Goal: Check status: Check status

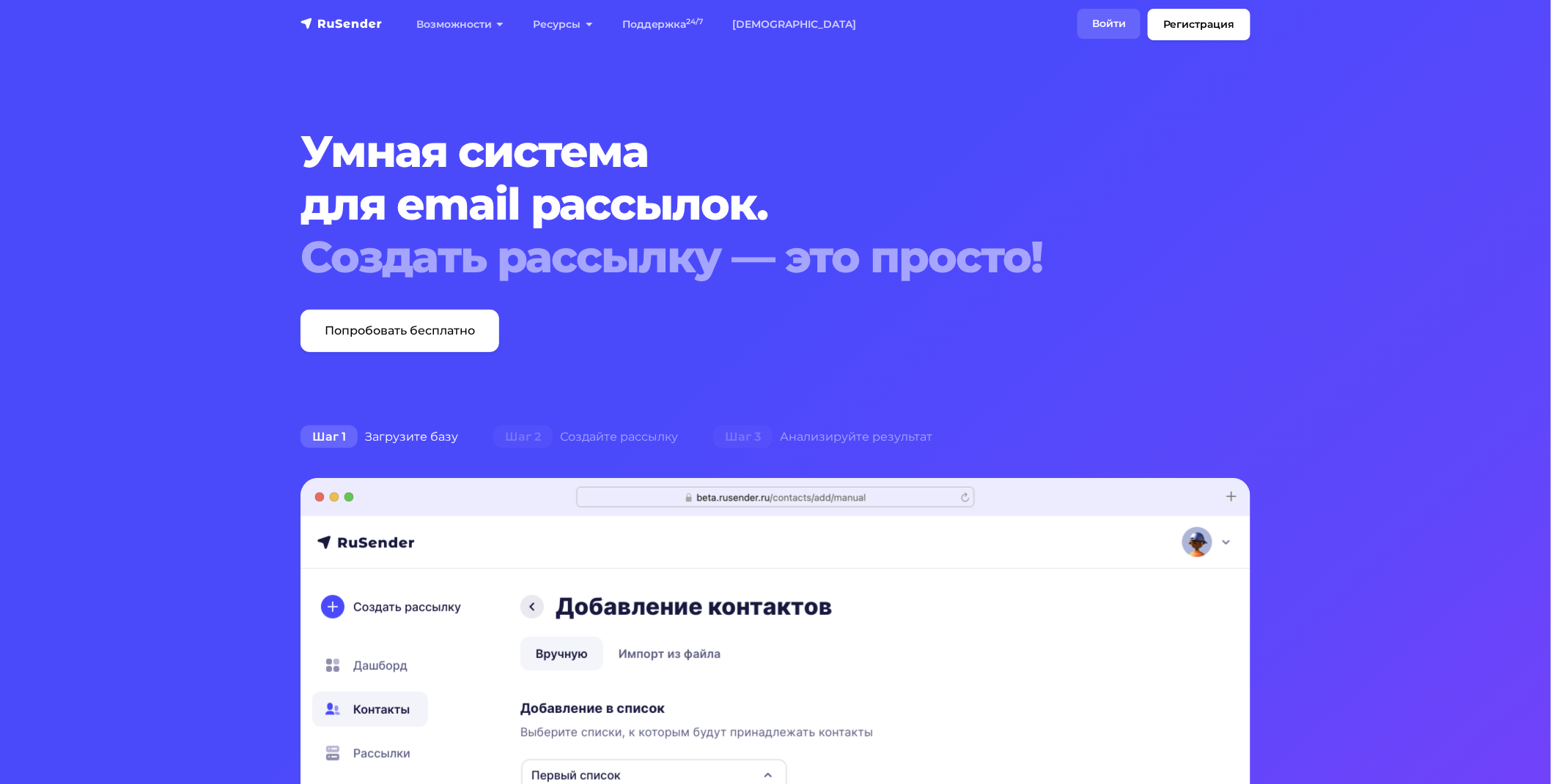
click at [1098, 15] on link "Войти" at bounding box center [1108, 24] width 63 height 30
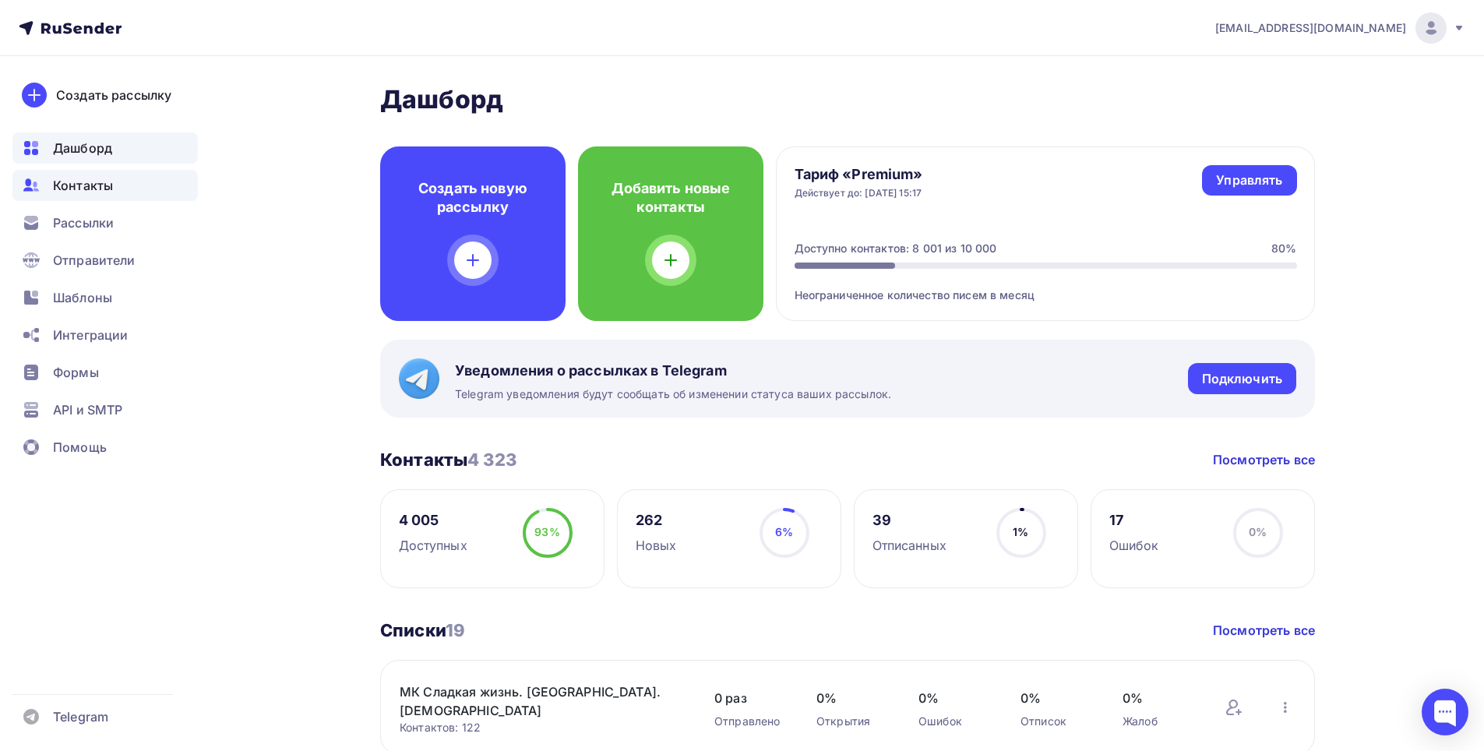
click at [76, 185] on span "Контакты" at bounding box center [83, 185] width 60 height 19
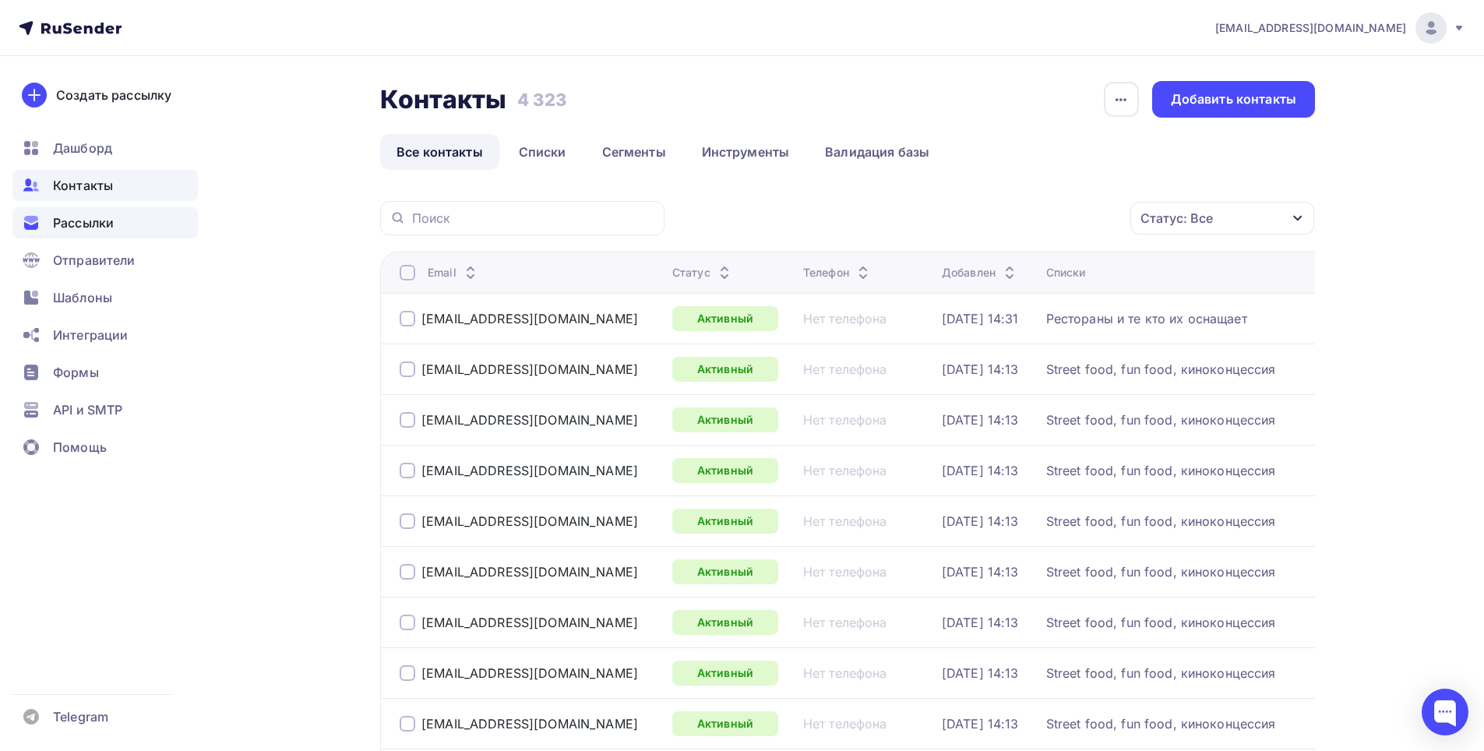
click at [74, 227] on span "Рассылки" at bounding box center [83, 222] width 61 height 19
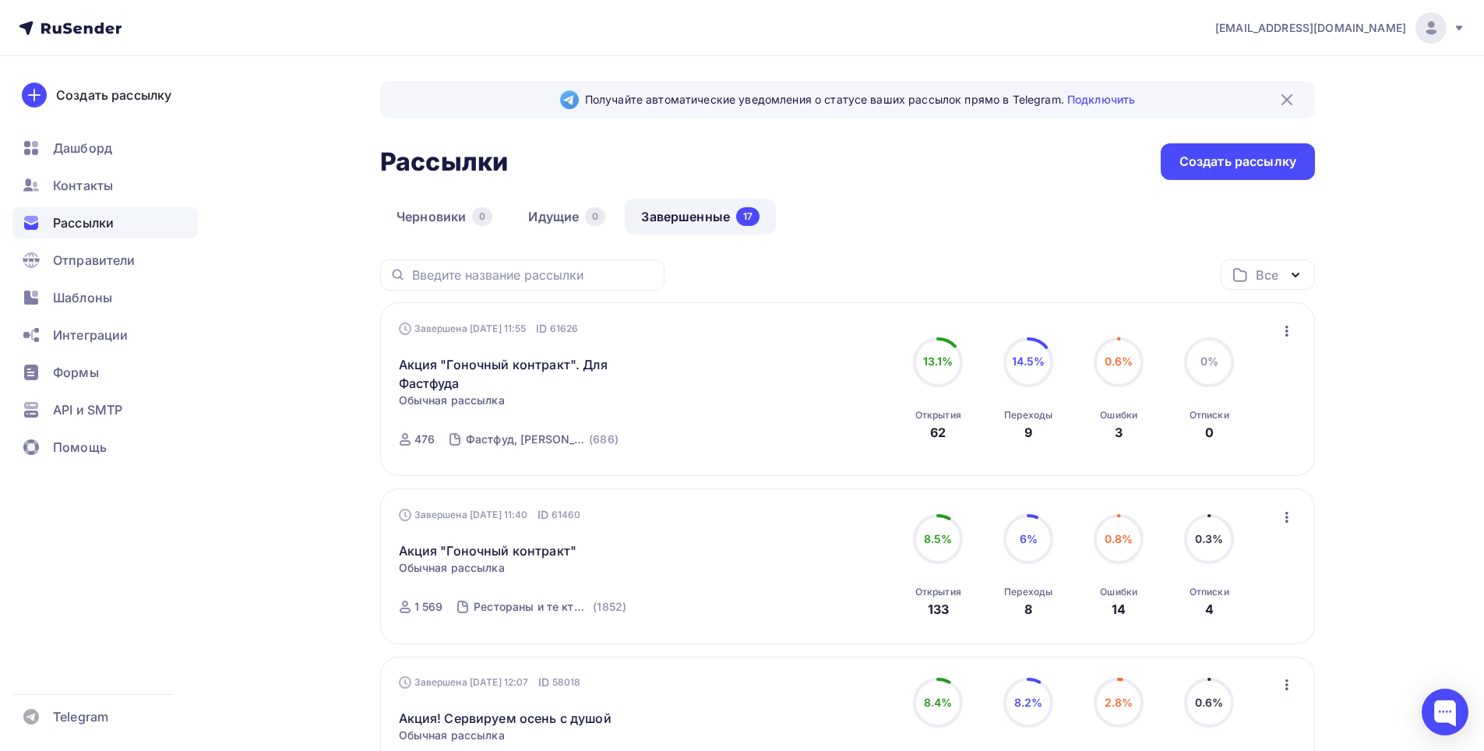
drag, startPoint x: 838, startPoint y: 340, endPoint x: 905, endPoint y: -59, distance: 404.5
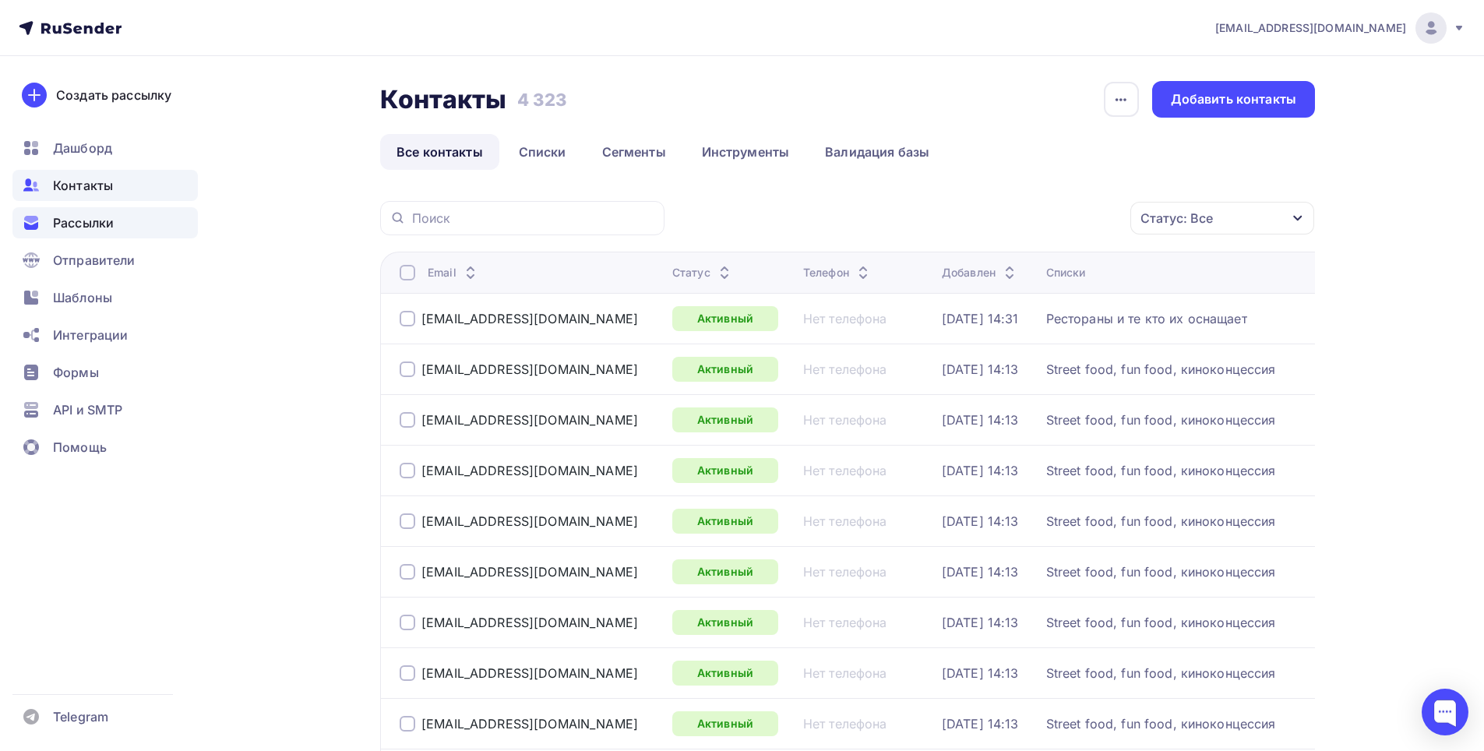
click at [89, 228] on span "Рассылки" at bounding box center [83, 222] width 61 height 19
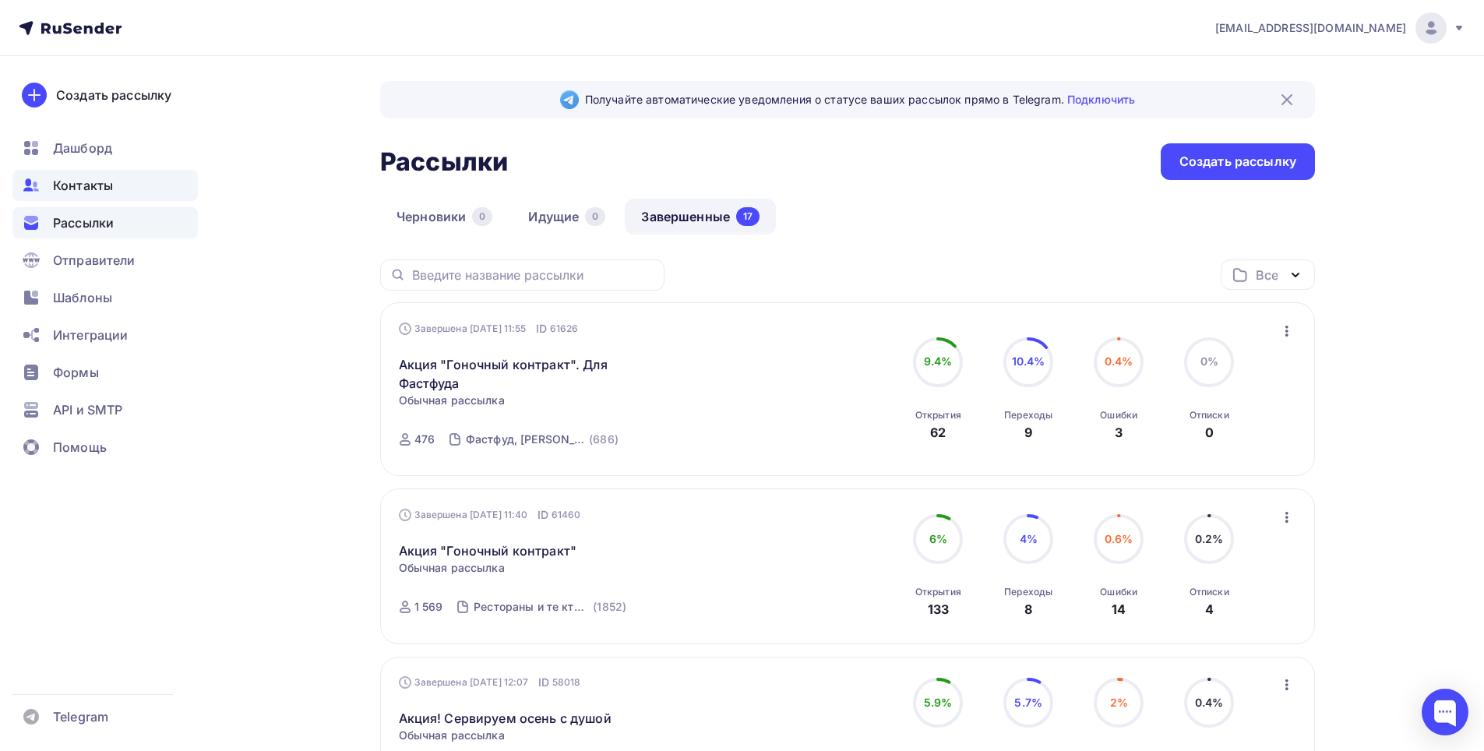
click at [79, 182] on span "Контакты" at bounding box center [83, 185] width 60 height 19
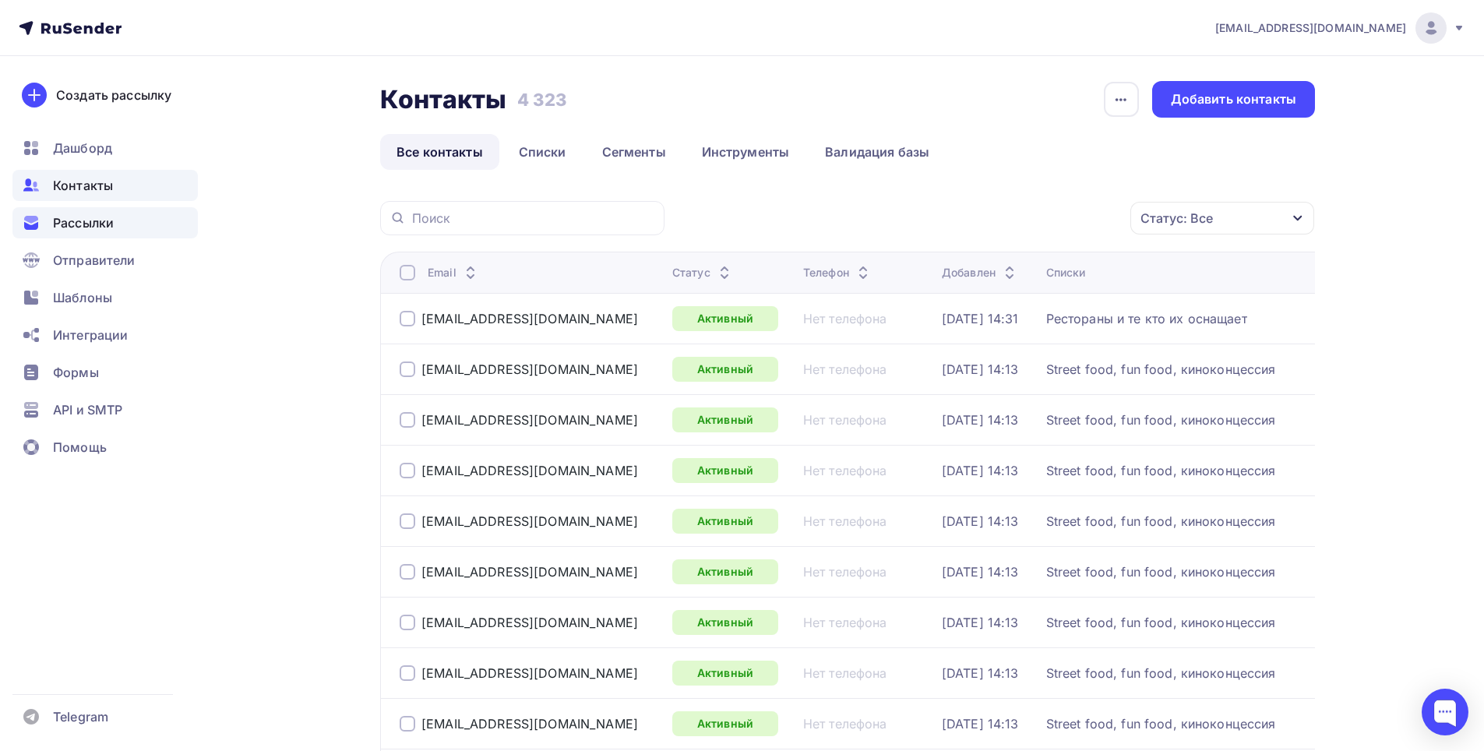
click at [71, 221] on span "Рассылки" at bounding box center [83, 222] width 61 height 19
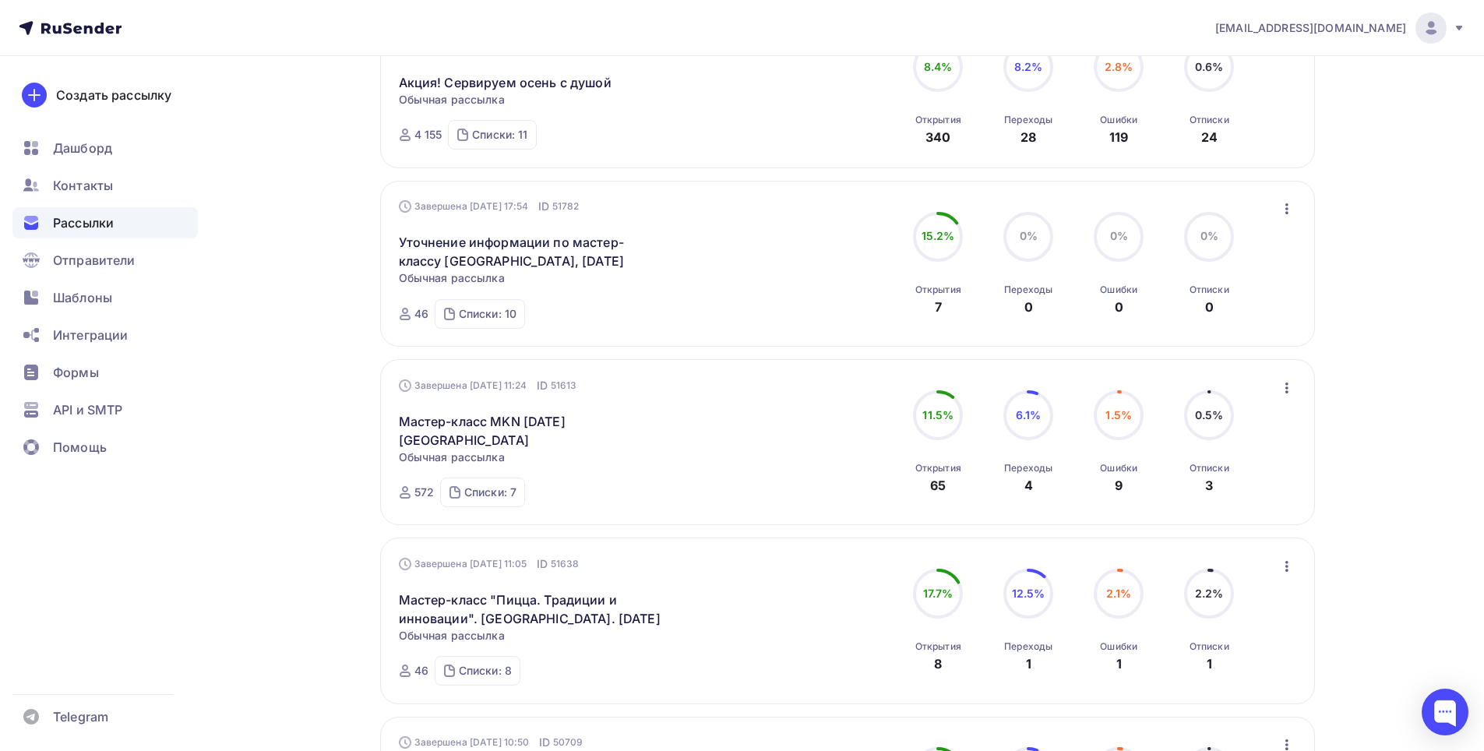
scroll to position [779, 0]
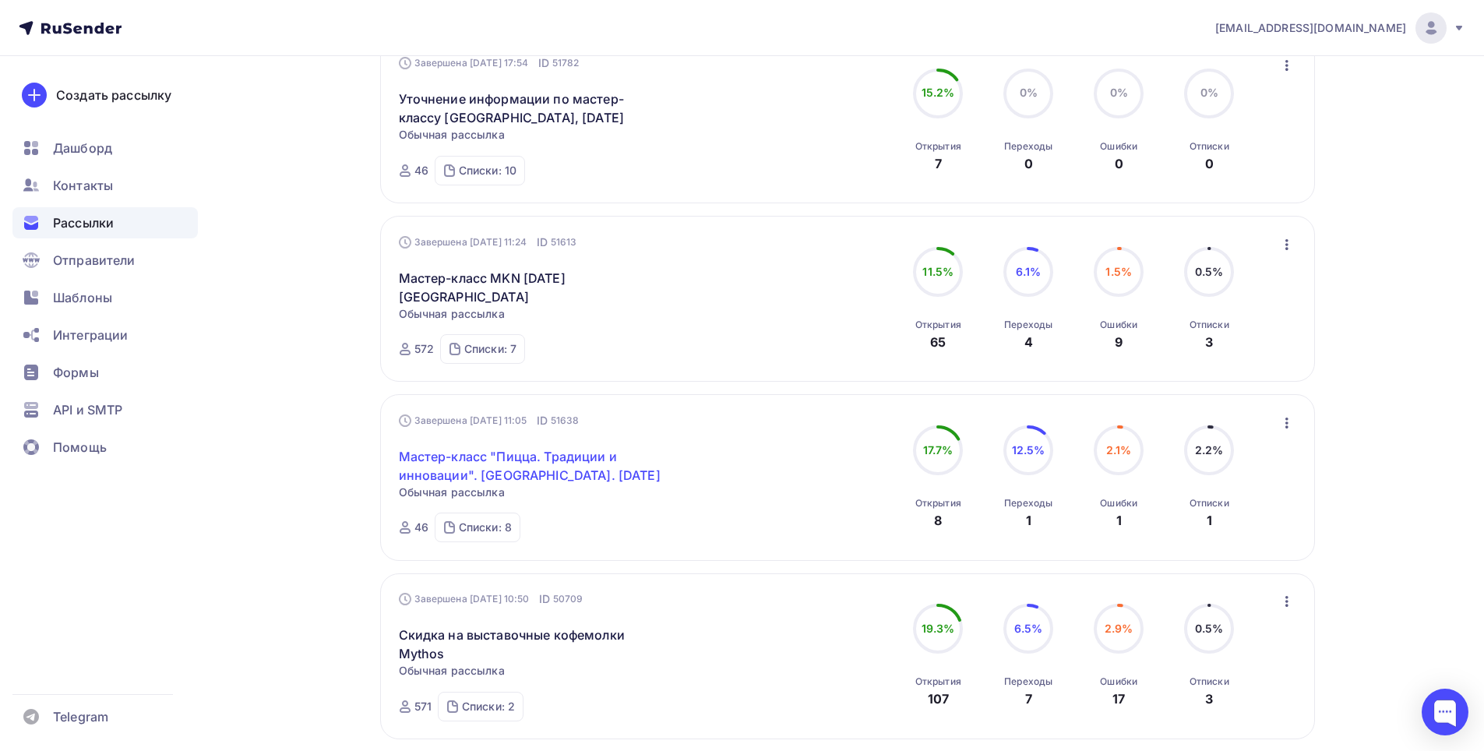
click at [530, 453] on link "Мастер-класс "Пицца. Традиции и инновации". [GEOGRAPHIC_DATA]. [DATE]" at bounding box center [532, 465] width 267 height 37
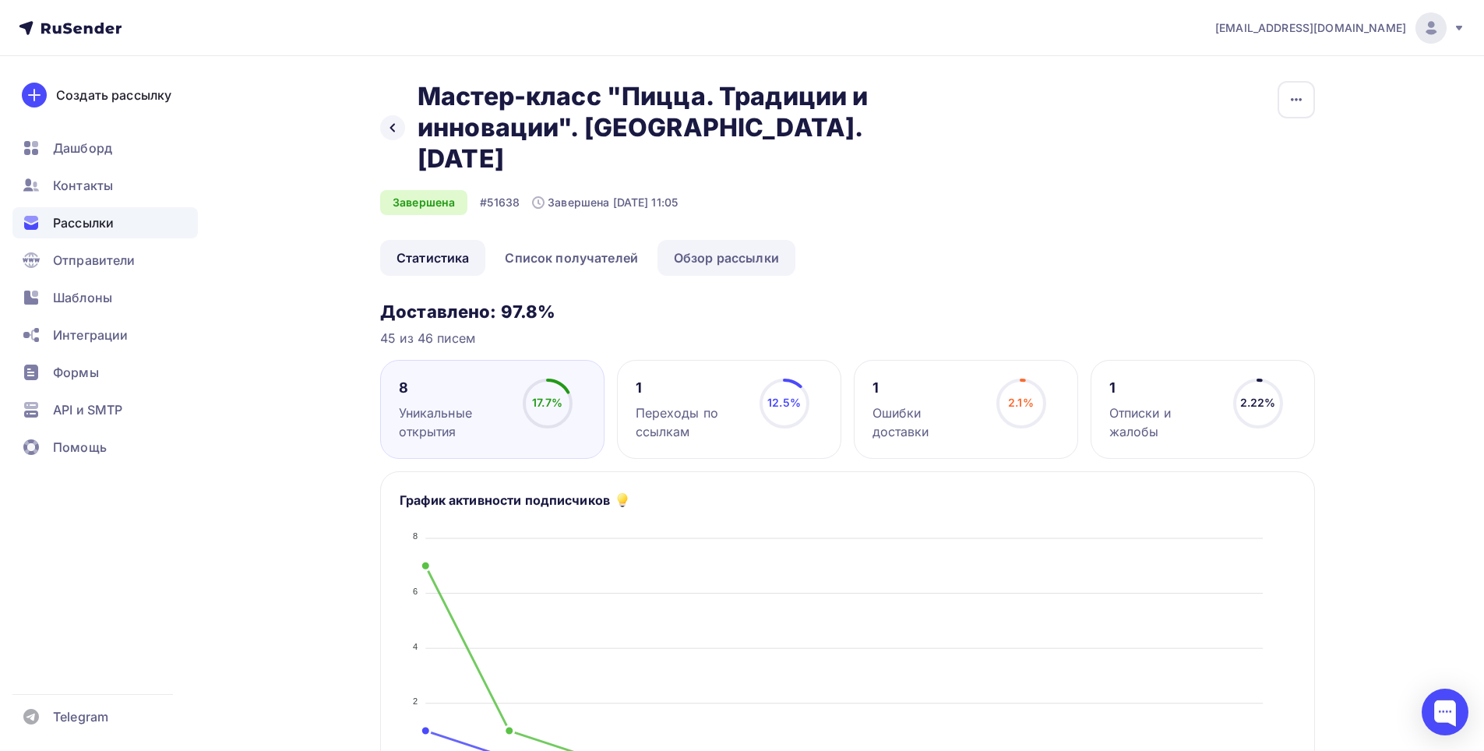
click at [706, 240] on link "Обзор рассылки" at bounding box center [727, 258] width 138 height 36
